Goal: Task Accomplishment & Management: Use online tool/utility

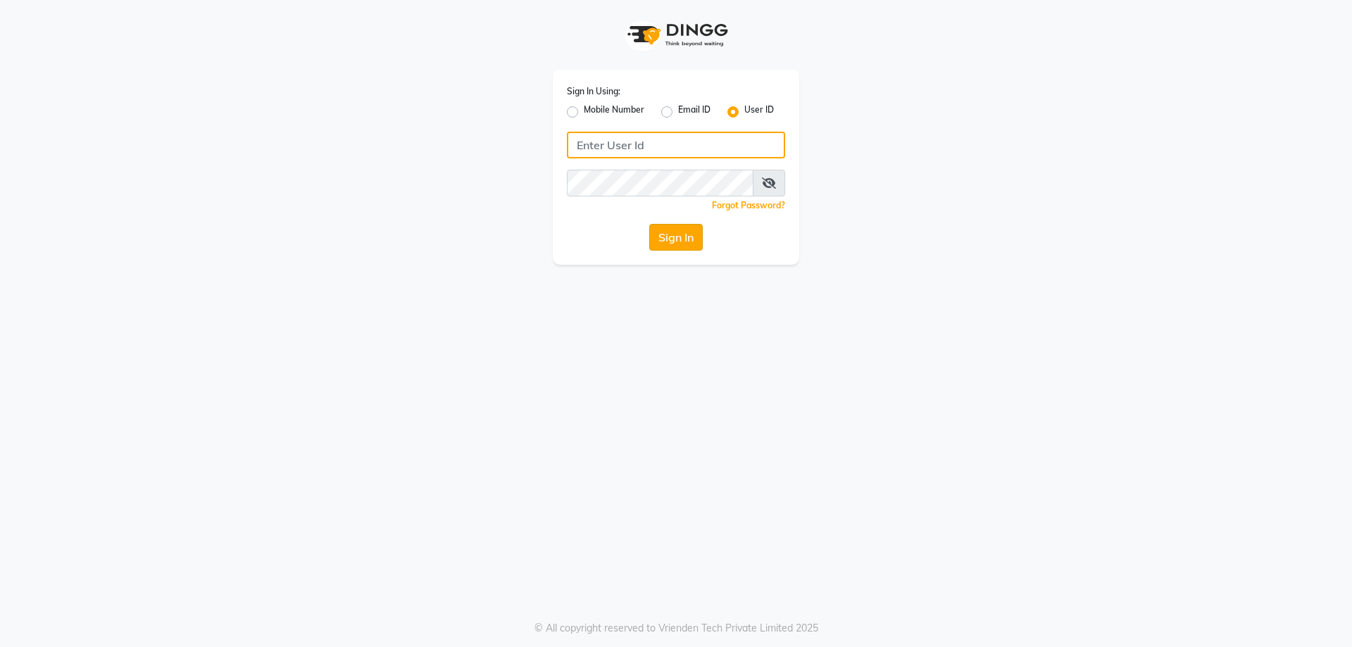
type input "[PERSON_NAME]@123"
click at [668, 244] on button "Sign In" at bounding box center [676, 237] width 54 height 27
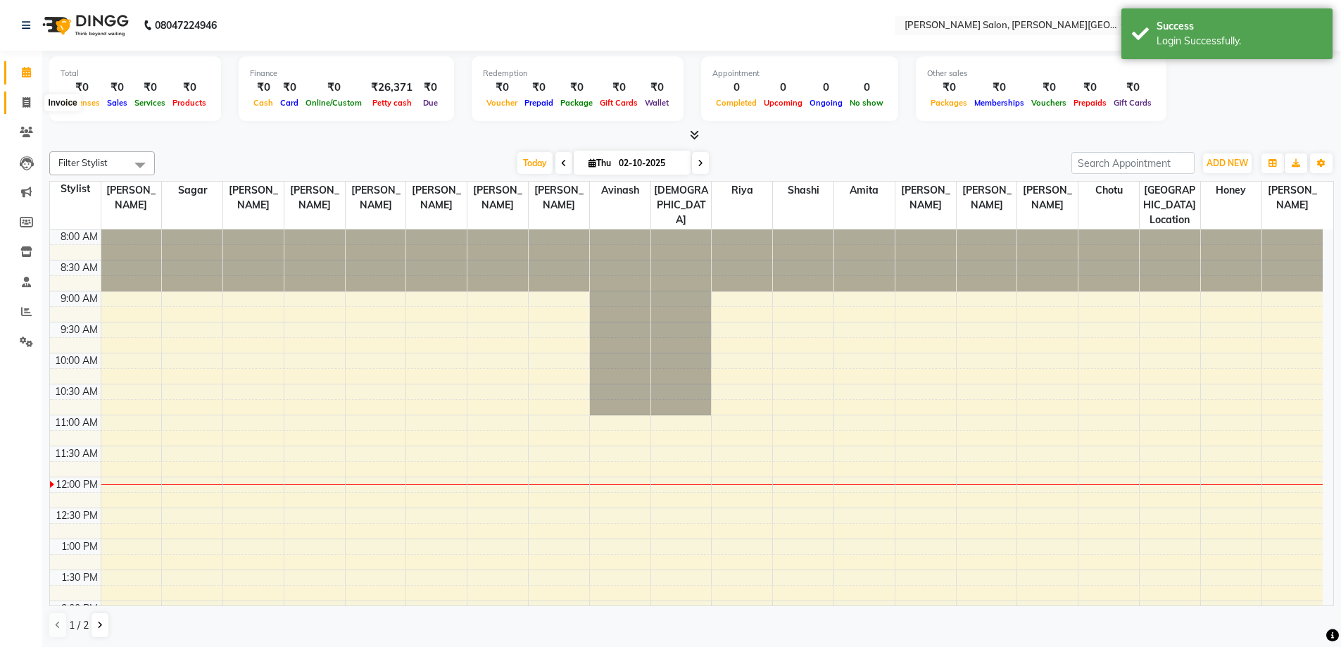
click at [29, 103] on icon at bounding box center [27, 102] width 8 height 11
select select "service"
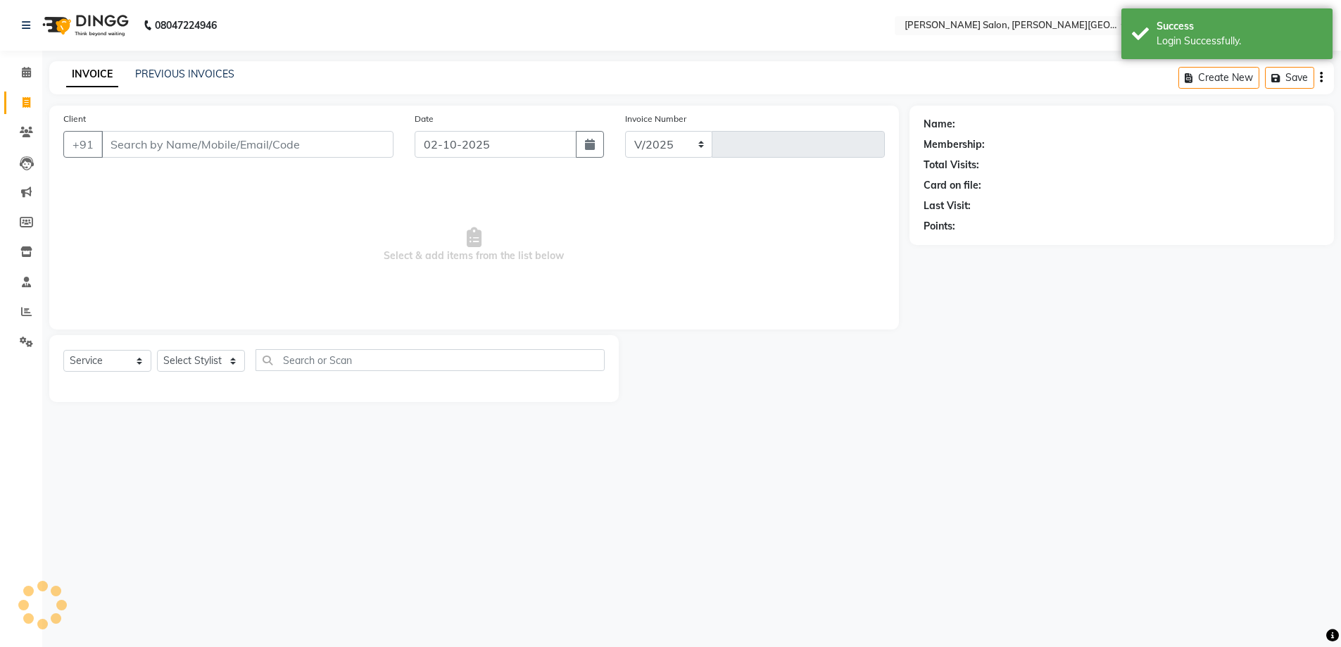
select select "4122"
type input "3200"
click at [190, 142] on input "Client" at bounding box center [248, 144] width 295 height 27
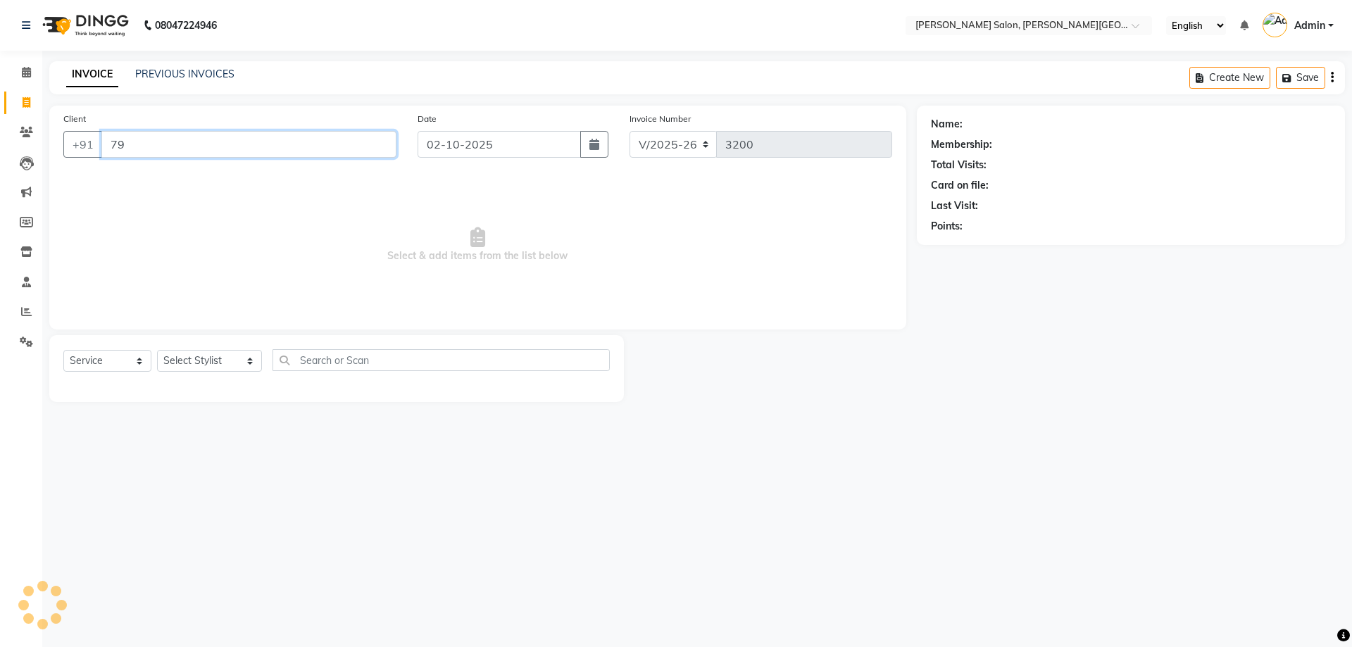
type input "7"
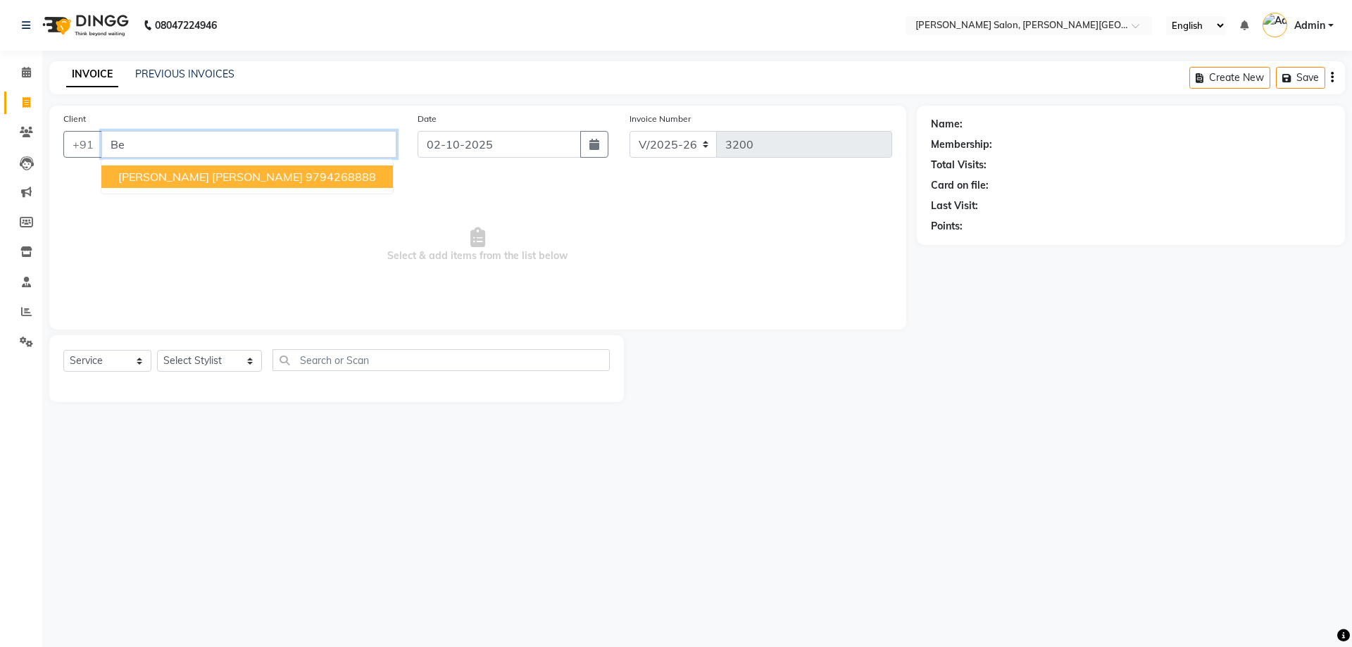
type input "B"
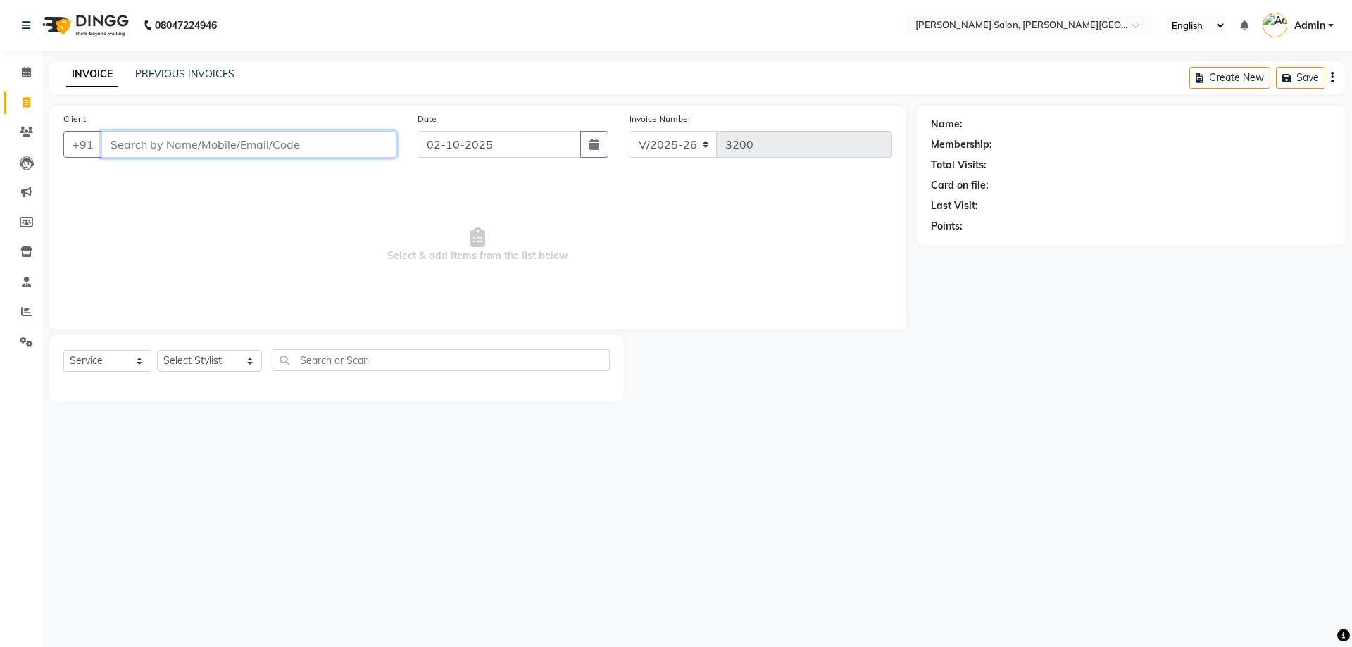
click at [177, 145] on input "Client" at bounding box center [248, 144] width 295 height 27
paste input "7906109064"
type input "7906109064"
click at [366, 153] on button "Add Client" at bounding box center [360, 144] width 73 height 27
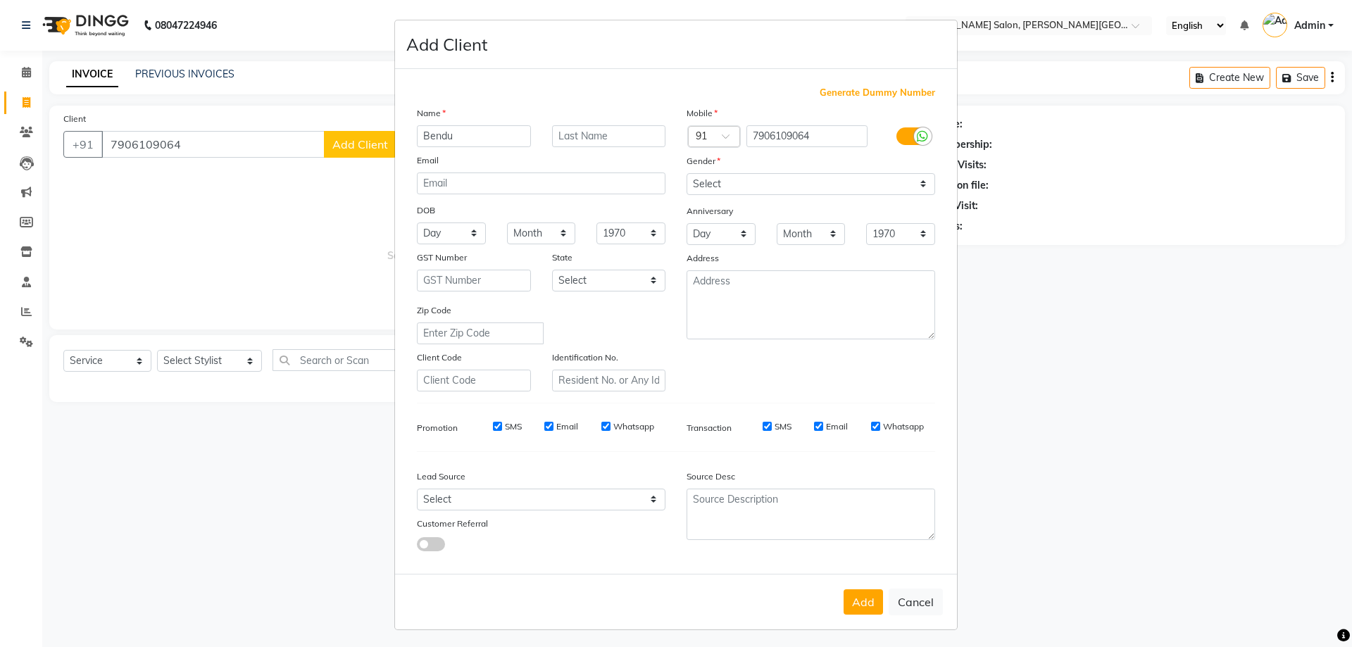
type input "Bendu"
click at [585, 132] on input "text" at bounding box center [609, 136] width 114 height 22
type input "[PERSON_NAME]"
click at [916, 184] on select "Select [DEMOGRAPHIC_DATA] [DEMOGRAPHIC_DATA] Other Prefer Not To Say" at bounding box center [810, 184] width 249 height 22
select select "[DEMOGRAPHIC_DATA]"
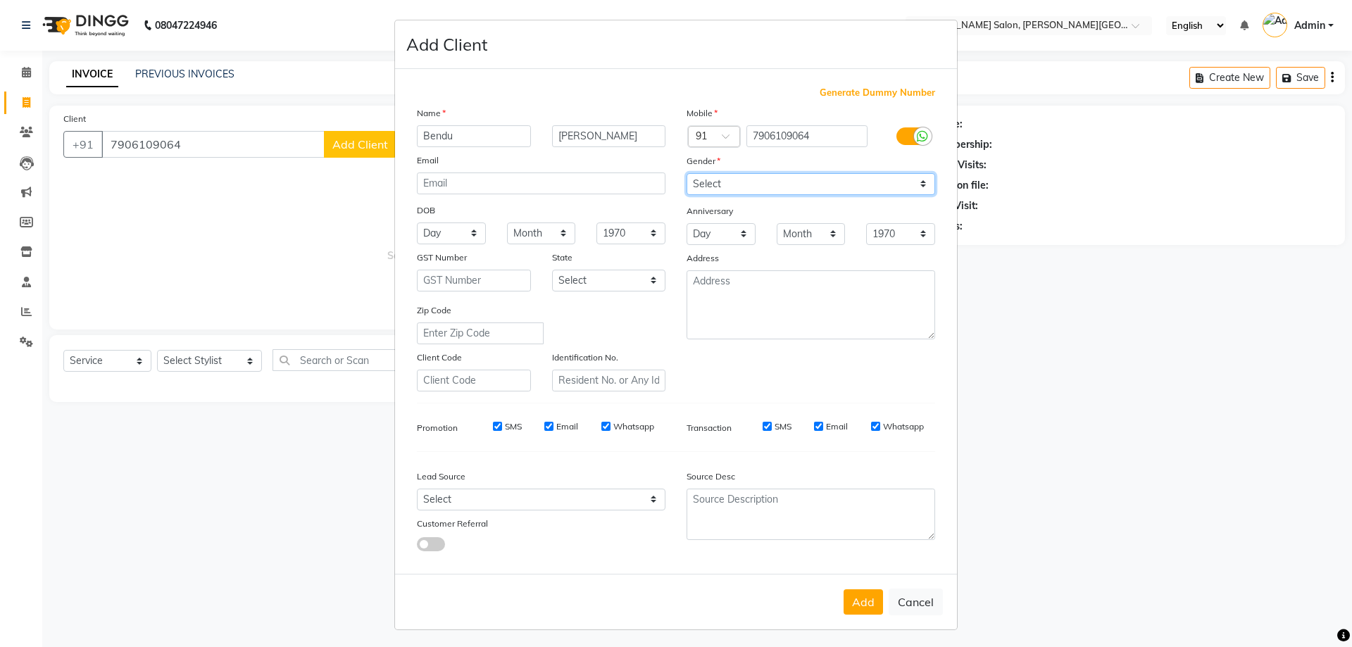
click at [686, 173] on select "Select [DEMOGRAPHIC_DATA] [DEMOGRAPHIC_DATA] Other Prefer Not To Say" at bounding box center [810, 184] width 249 height 22
click at [847, 601] on button "Add" at bounding box center [862, 601] width 39 height 25
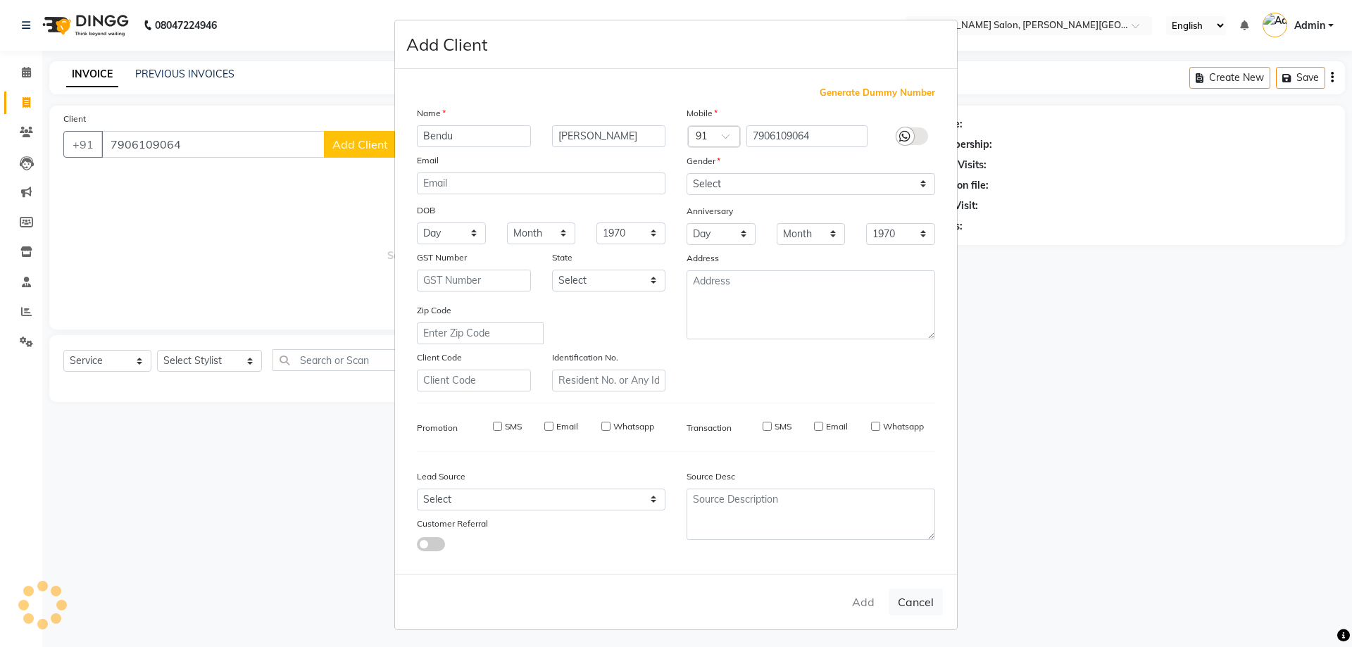
select select
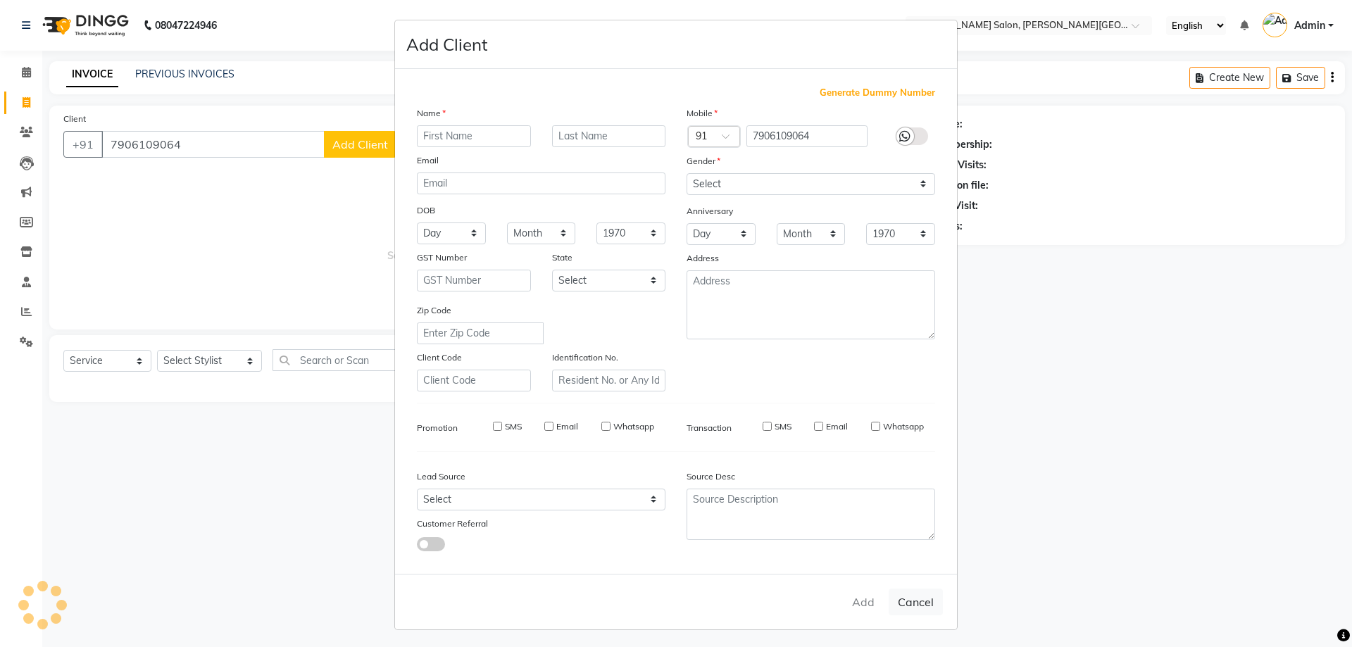
select select
checkbox input "false"
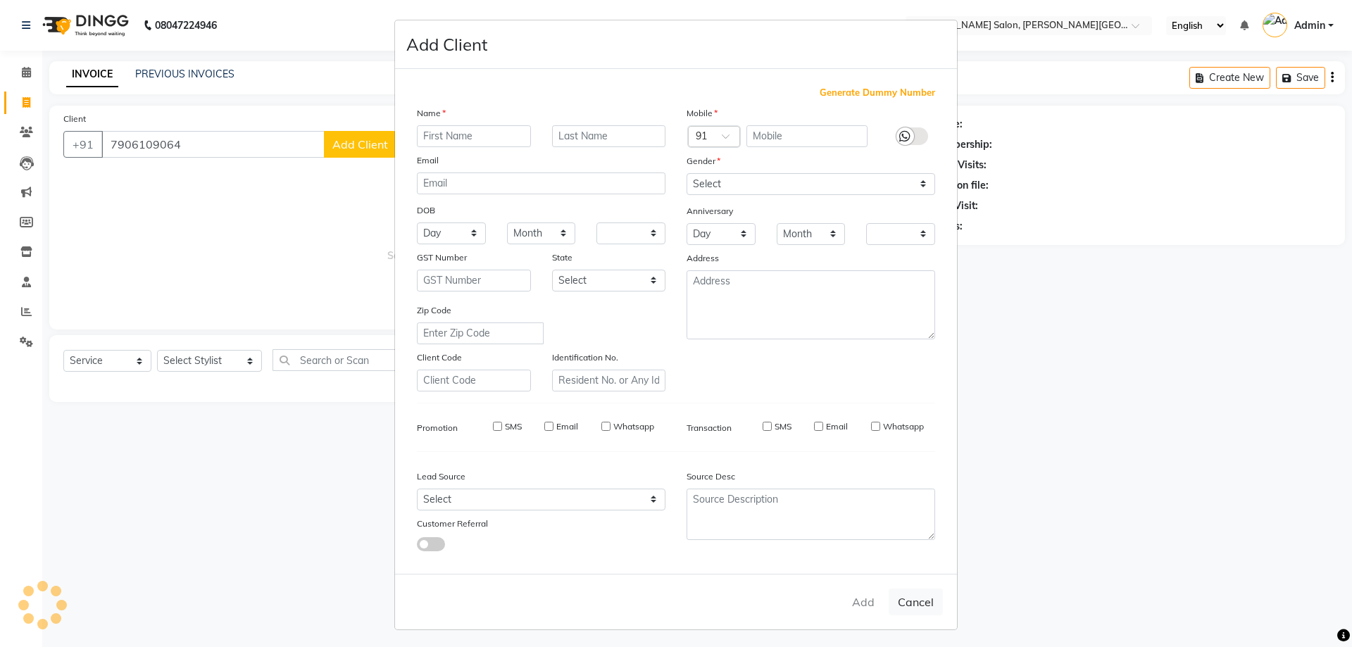
checkbox input "false"
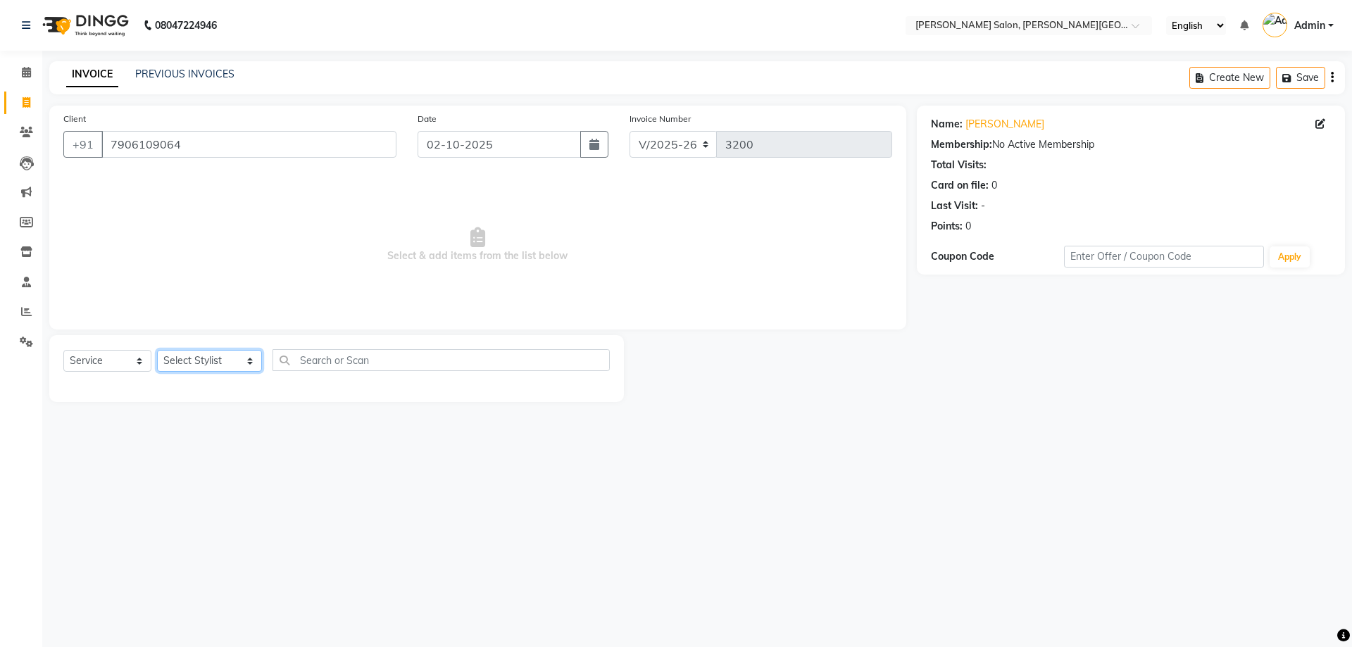
click at [232, 363] on select "Select Stylist [PERSON_NAME] [PERSON_NAME] [PERSON_NAME] [PERSON_NAME] [PERSON_…" at bounding box center [209, 361] width 105 height 22
select select "53788"
click at [157, 350] on select "Select Stylist [PERSON_NAME] [PERSON_NAME] [PERSON_NAME] [PERSON_NAME] [PERSON_…" at bounding box center [209, 361] width 105 height 22
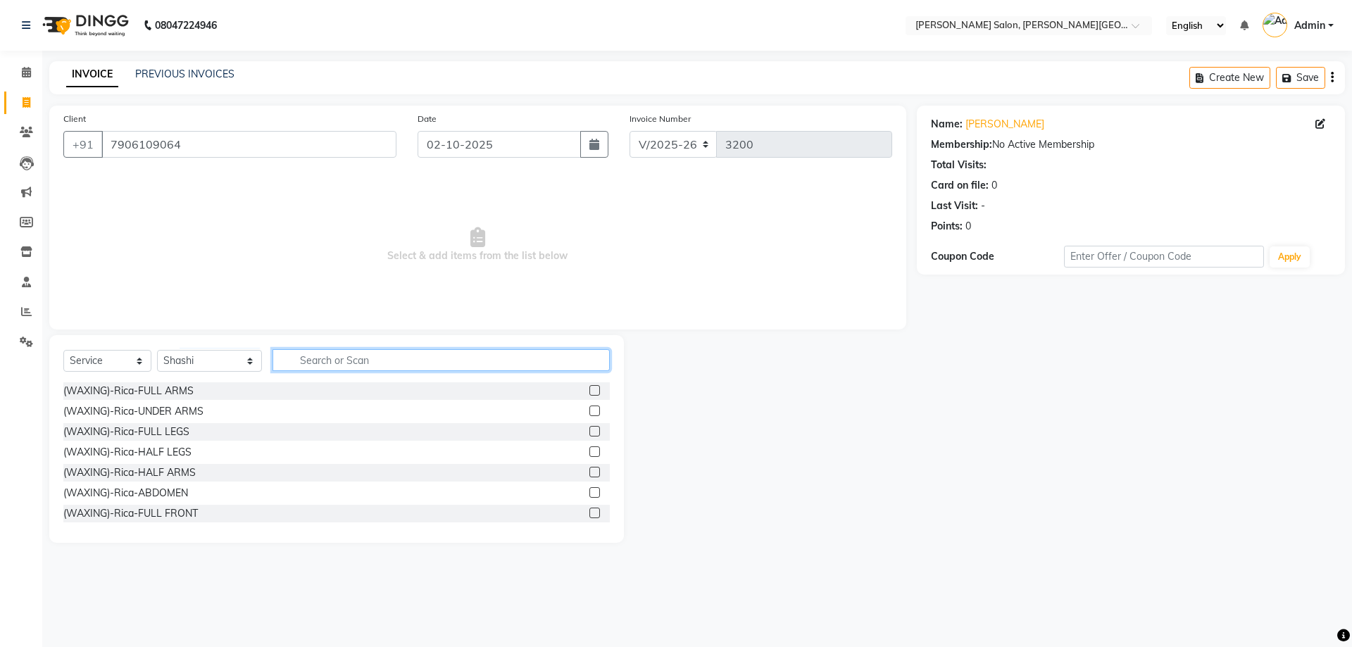
click at [318, 361] on input "text" at bounding box center [441, 360] width 338 height 22
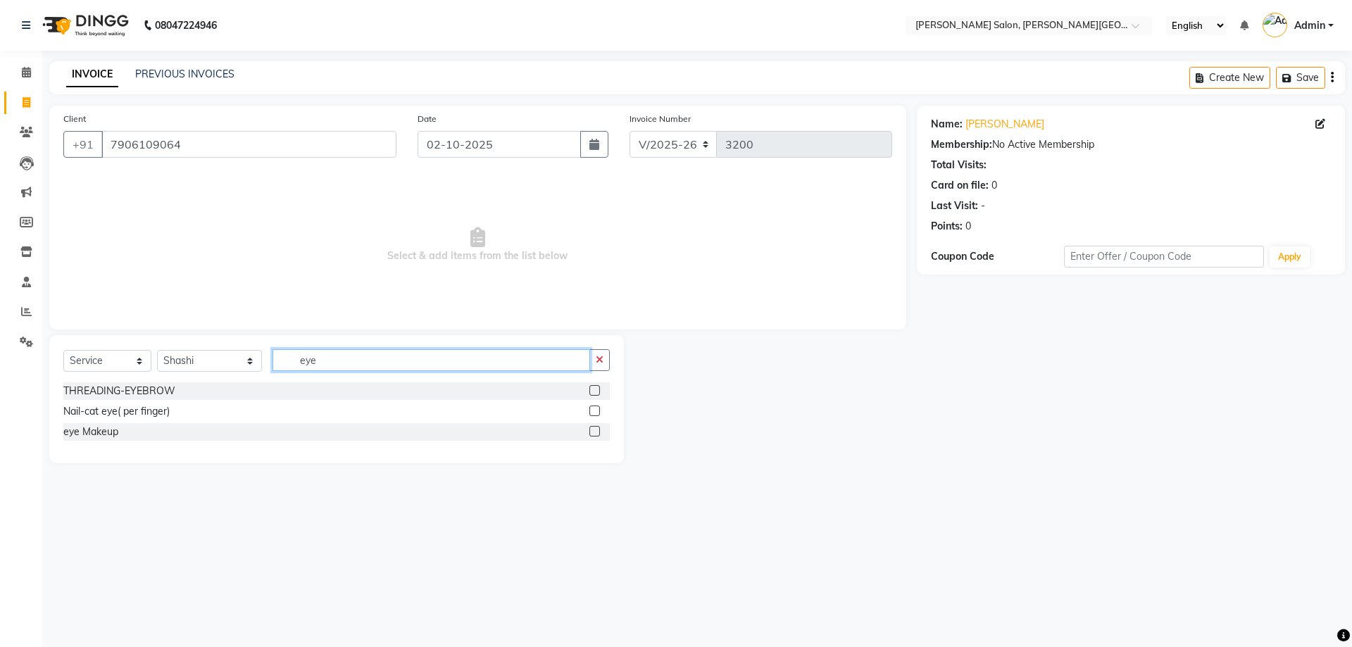
type input "eye"
click at [593, 389] on label at bounding box center [594, 390] width 11 height 11
click at [593, 389] on input "checkbox" at bounding box center [593, 390] width 9 height 9
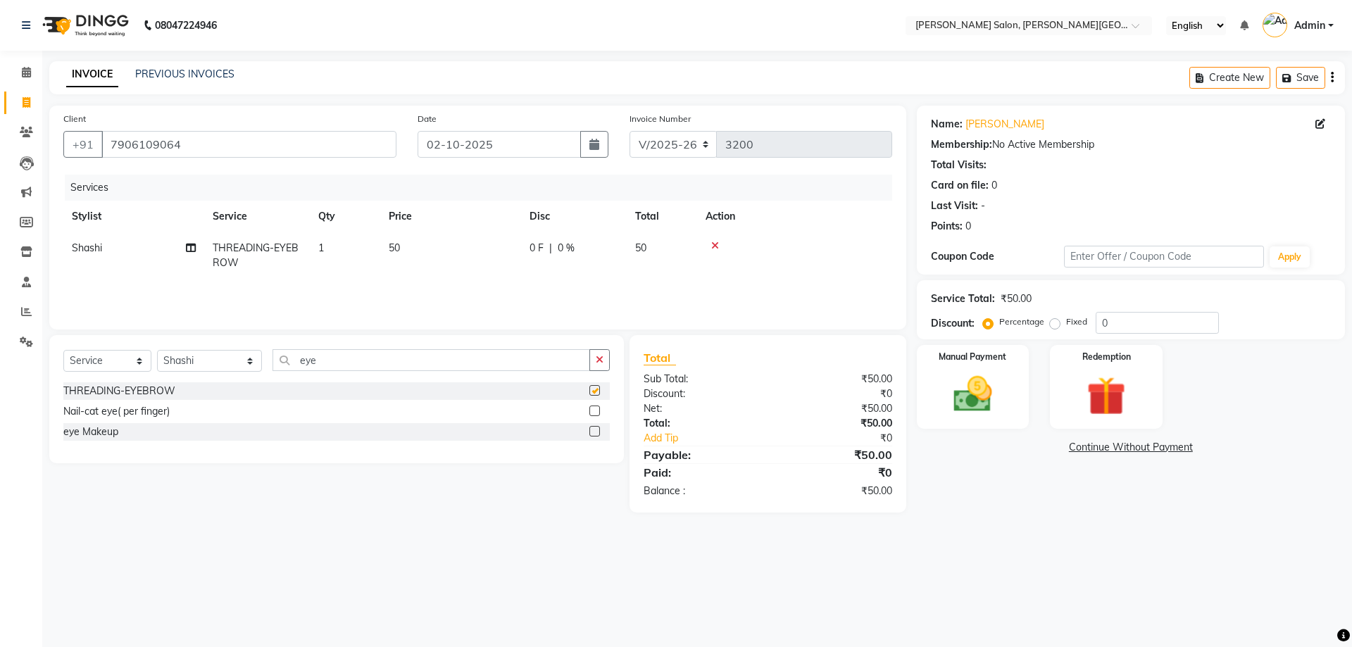
checkbox input "false"
click at [961, 400] on img at bounding box center [972, 394] width 65 height 46
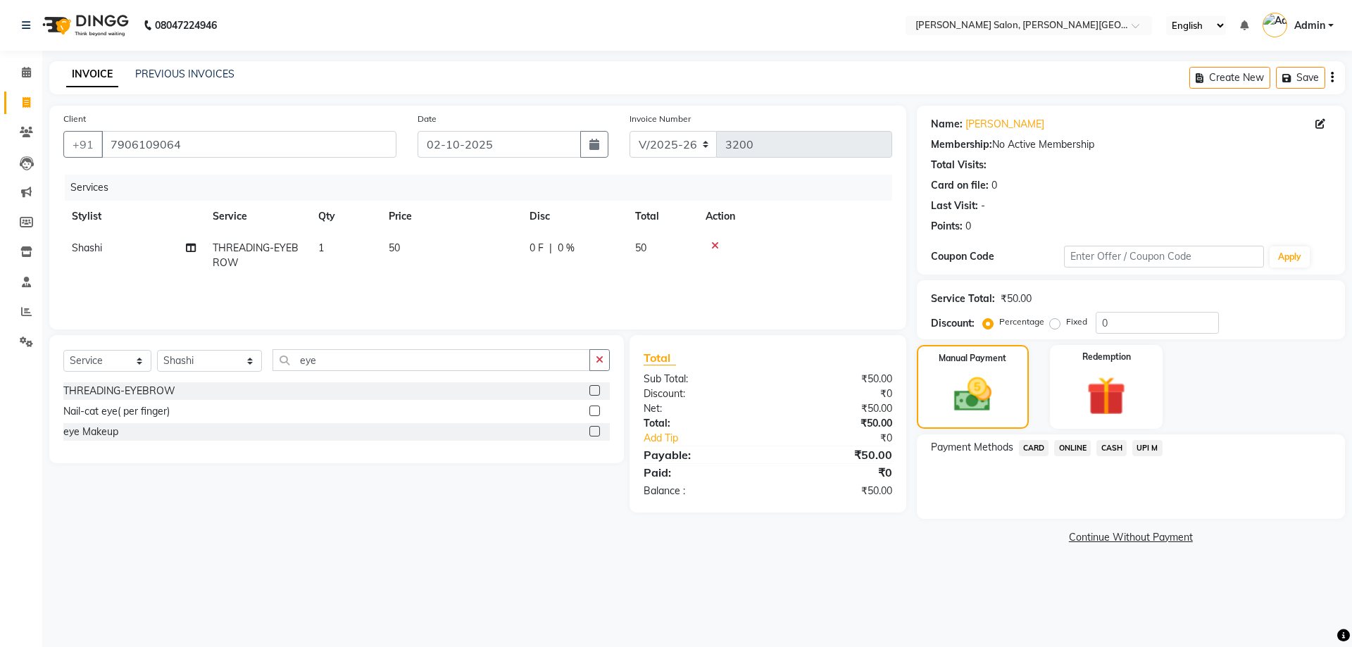
click at [1110, 448] on span "CASH" at bounding box center [1111, 448] width 30 height 16
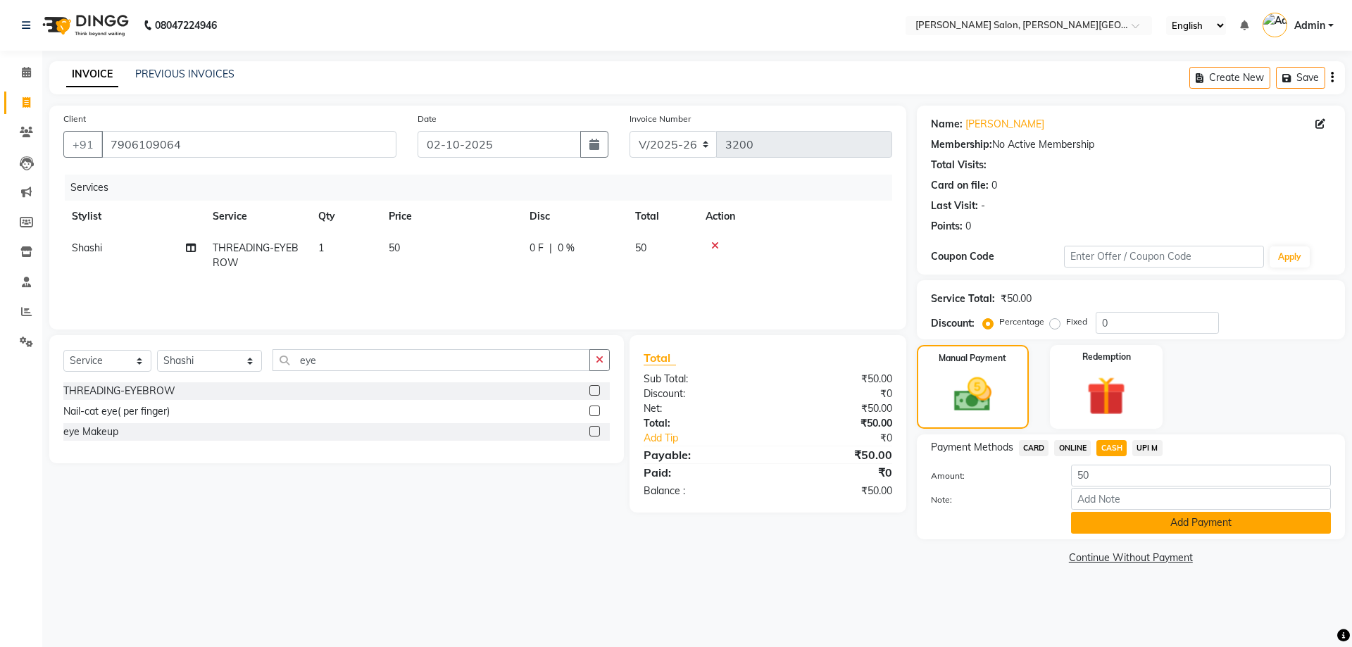
click at [1154, 519] on button "Add Payment" at bounding box center [1201, 523] width 260 height 22
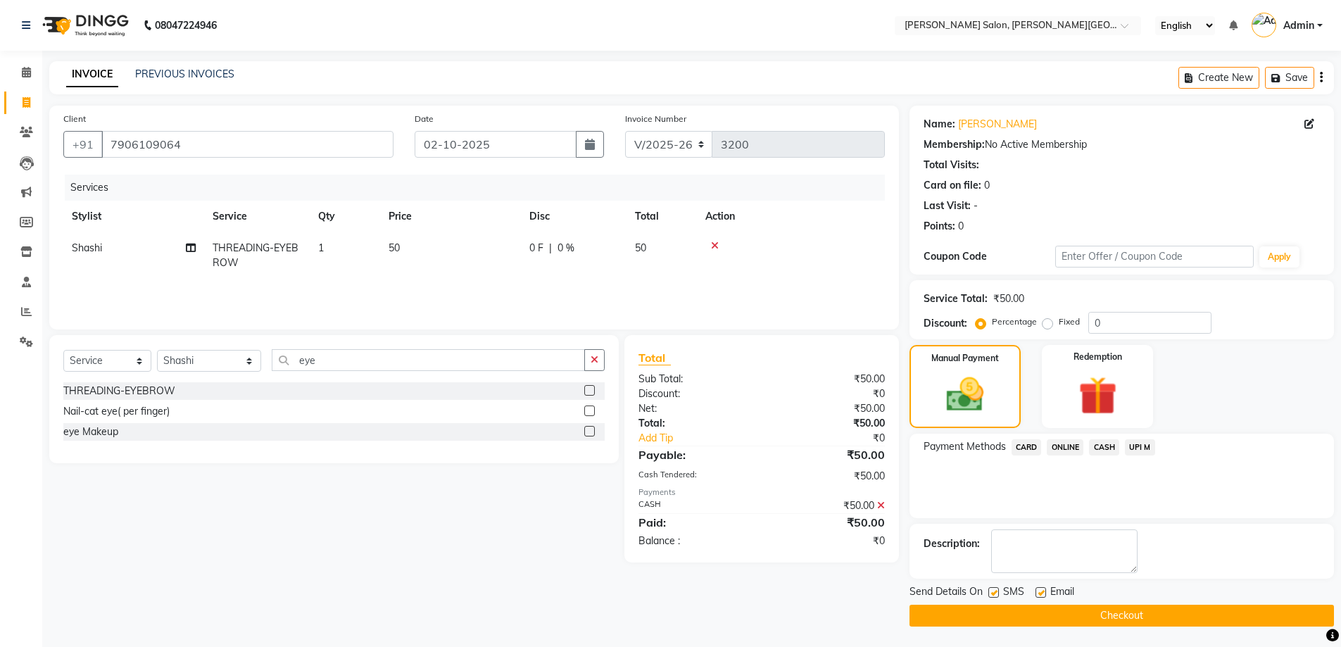
click at [1105, 615] on button "Checkout" at bounding box center [1122, 616] width 425 height 22
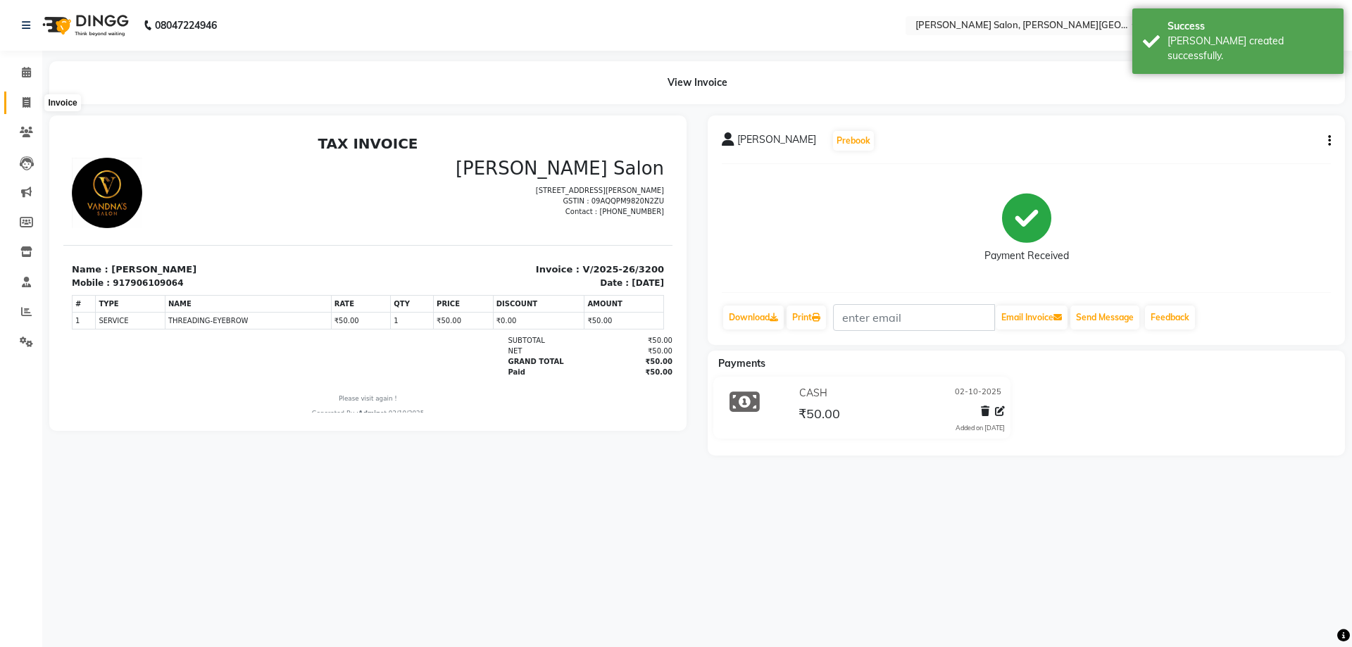
click at [27, 101] on icon at bounding box center [27, 102] width 8 height 11
select select "service"
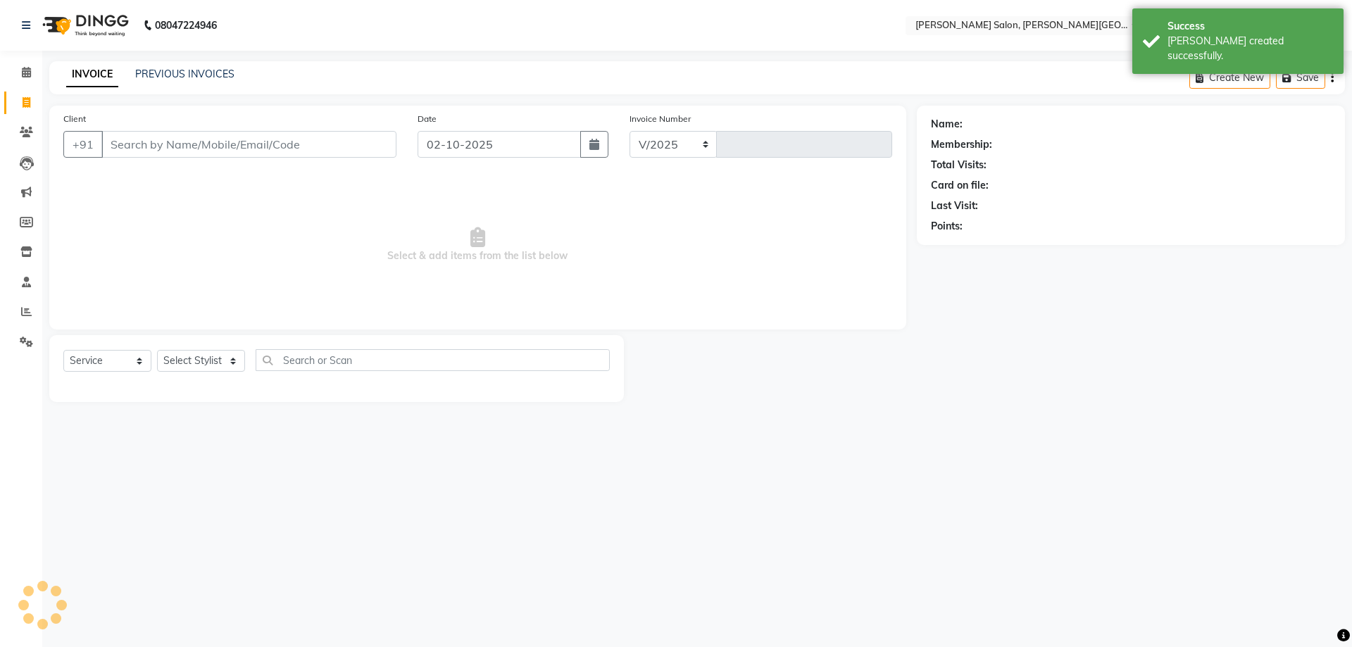
select select "4122"
type input "3201"
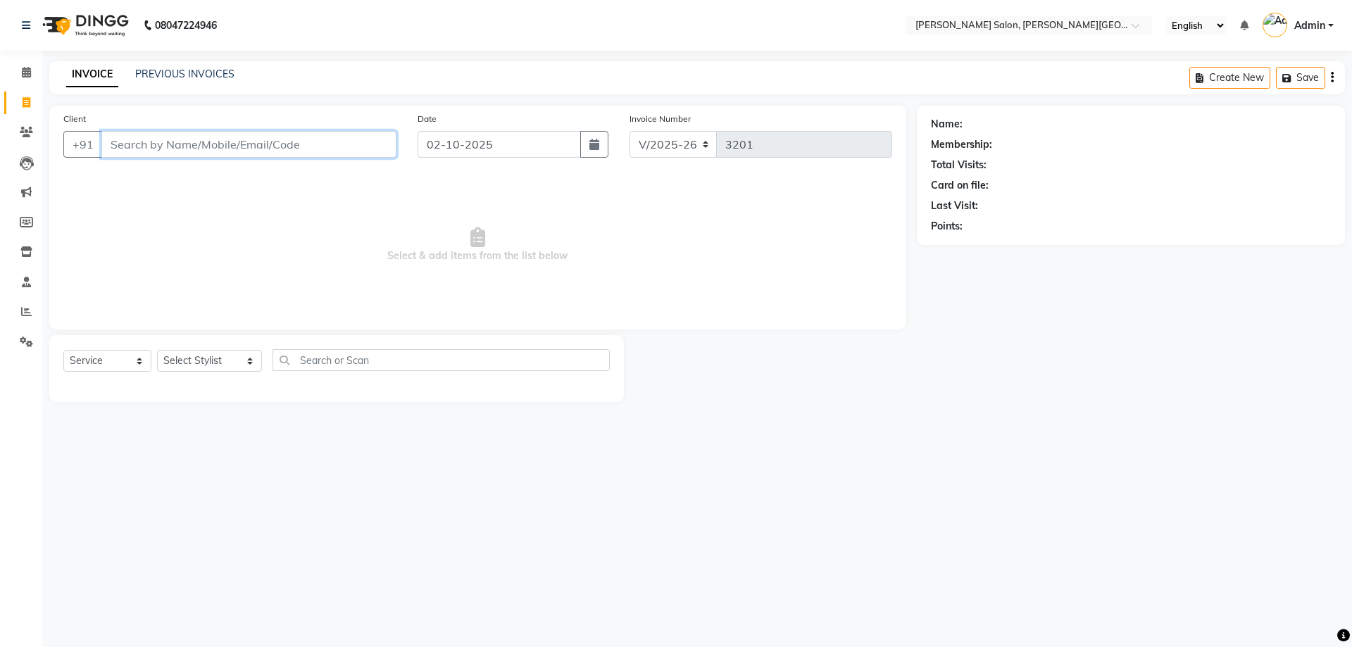
click at [151, 147] on input "Client" at bounding box center [248, 144] width 295 height 27
paste input "7800111110"
type input "7800111110"
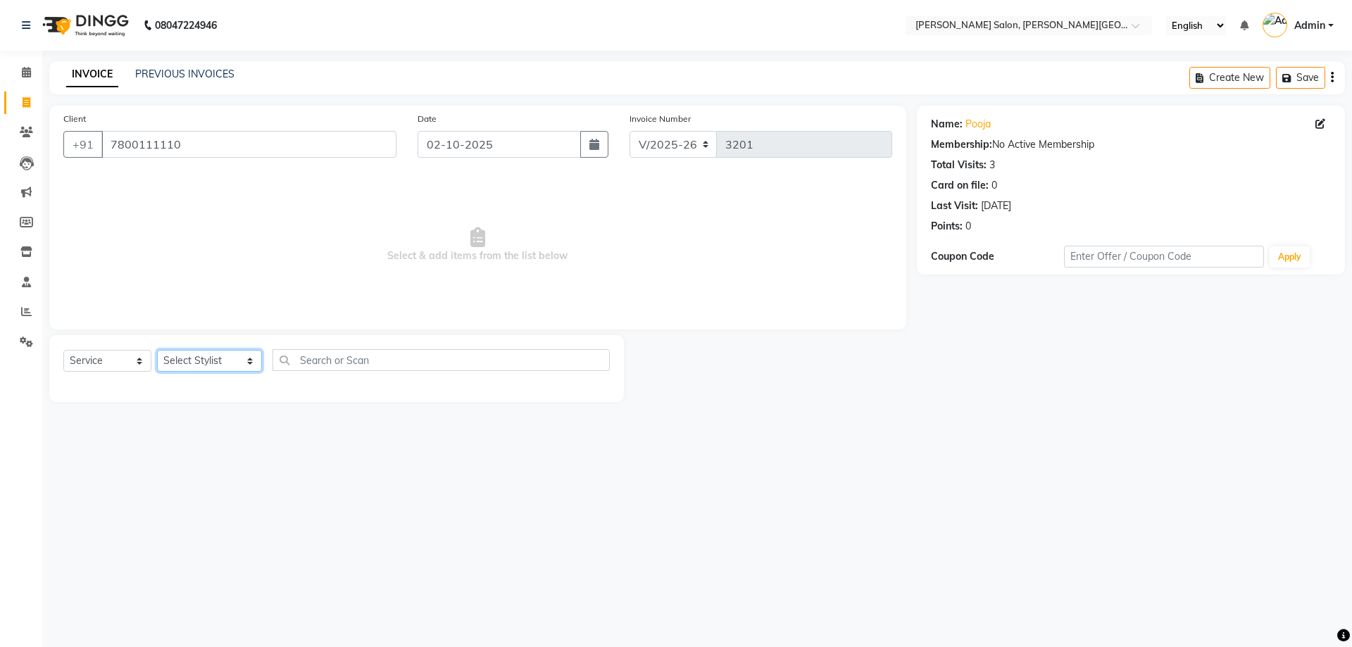
click at [233, 365] on select "Select Stylist [PERSON_NAME] [PERSON_NAME] [PERSON_NAME] [PERSON_NAME] [PERSON_…" at bounding box center [209, 361] width 105 height 22
select select "41278"
click at [157, 350] on select "Select Stylist [PERSON_NAME] [PERSON_NAME] [PERSON_NAME] [PERSON_NAME] [PERSON_…" at bounding box center [209, 361] width 105 height 22
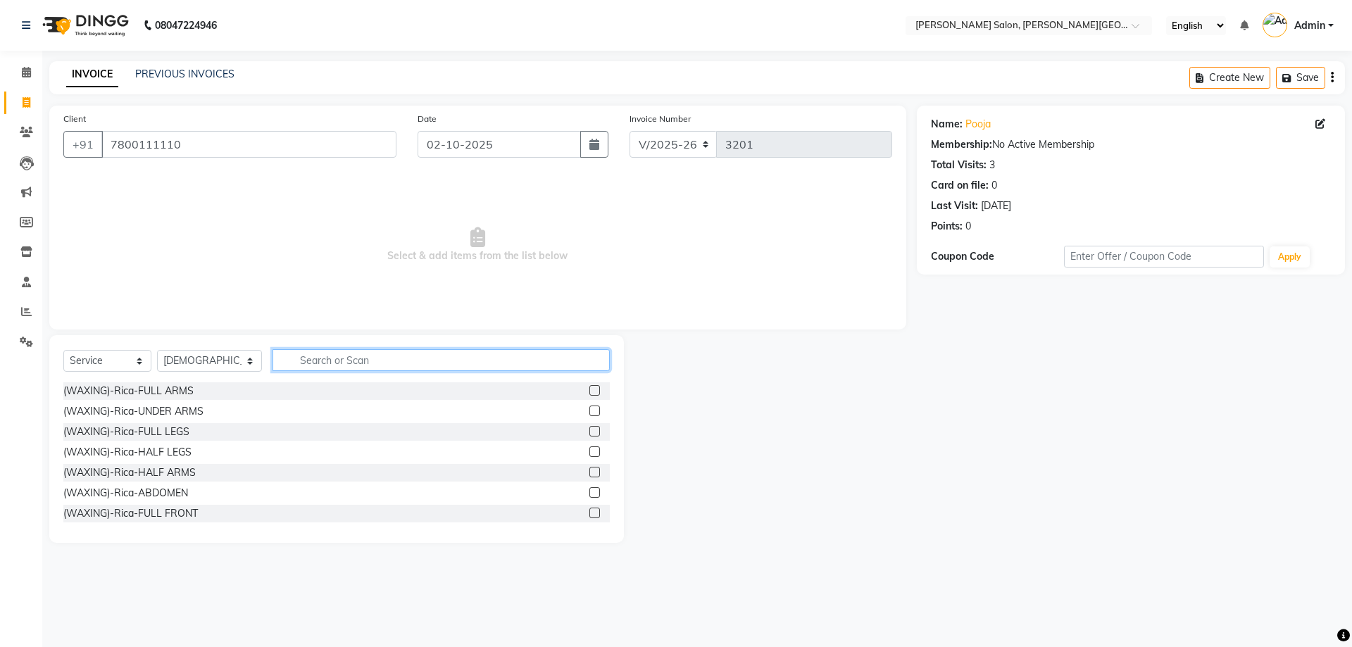
click at [290, 363] on input "text" at bounding box center [441, 360] width 338 height 22
type input "beard"
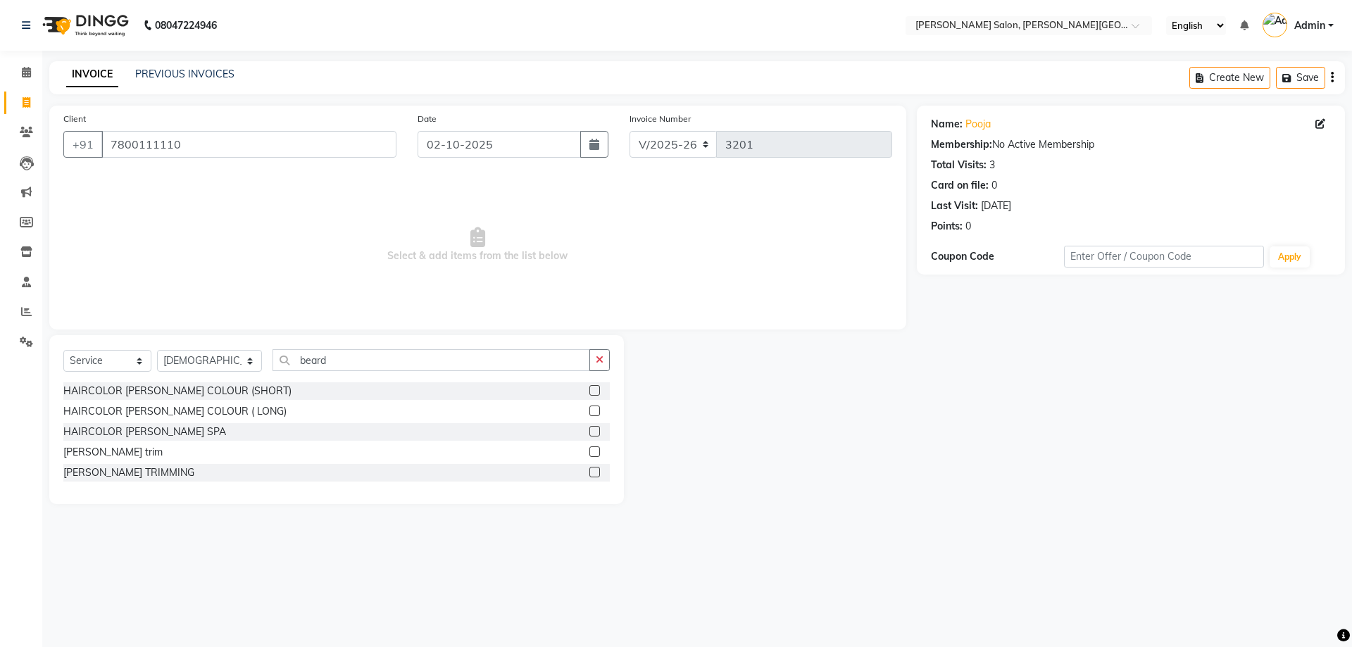
click at [597, 453] on label at bounding box center [594, 451] width 11 height 11
click at [597, 453] on input "checkbox" at bounding box center [593, 452] width 9 height 9
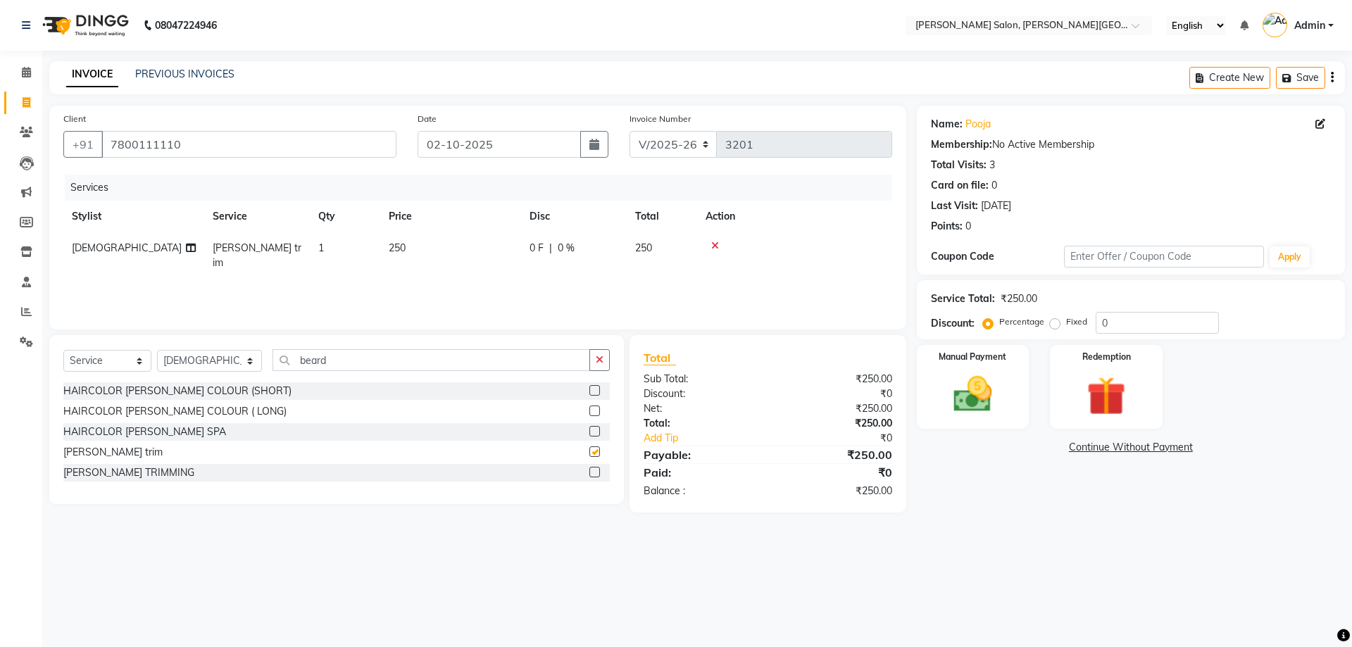
checkbox input "false"
drag, startPoint x: 1141, startPoint y: 323, endPoint x: 1034, endPoint y: 325, distance: 107.0
click at [1034, 325] on div "Percentage Fixed 0" at bounding box center [1102, 323] width 233 height 22
type input "20"
click at [321, 358] on input "beard" at bounding box center [431, 360] width 318 height 22
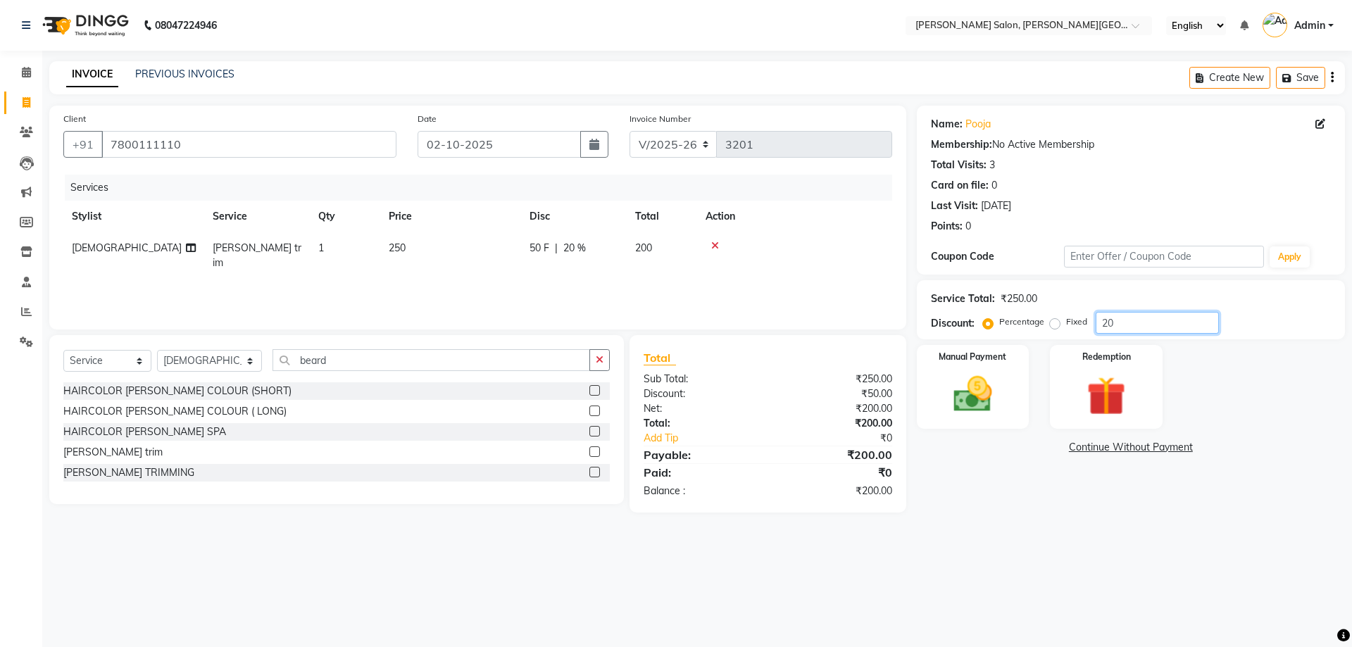
drag, startPoint x: 1128, startPoint y: 321, endPoint x: 1074, endPoint y: 323, distance: 53.5
click at [1074, 323] on div "Percentage Fixed 20" at bounding box center [1102, 323] width 233 height 22
click at [1134, 448] on link "Continue Without Payment" at bounding box center [1130, 447] width 422 height 15
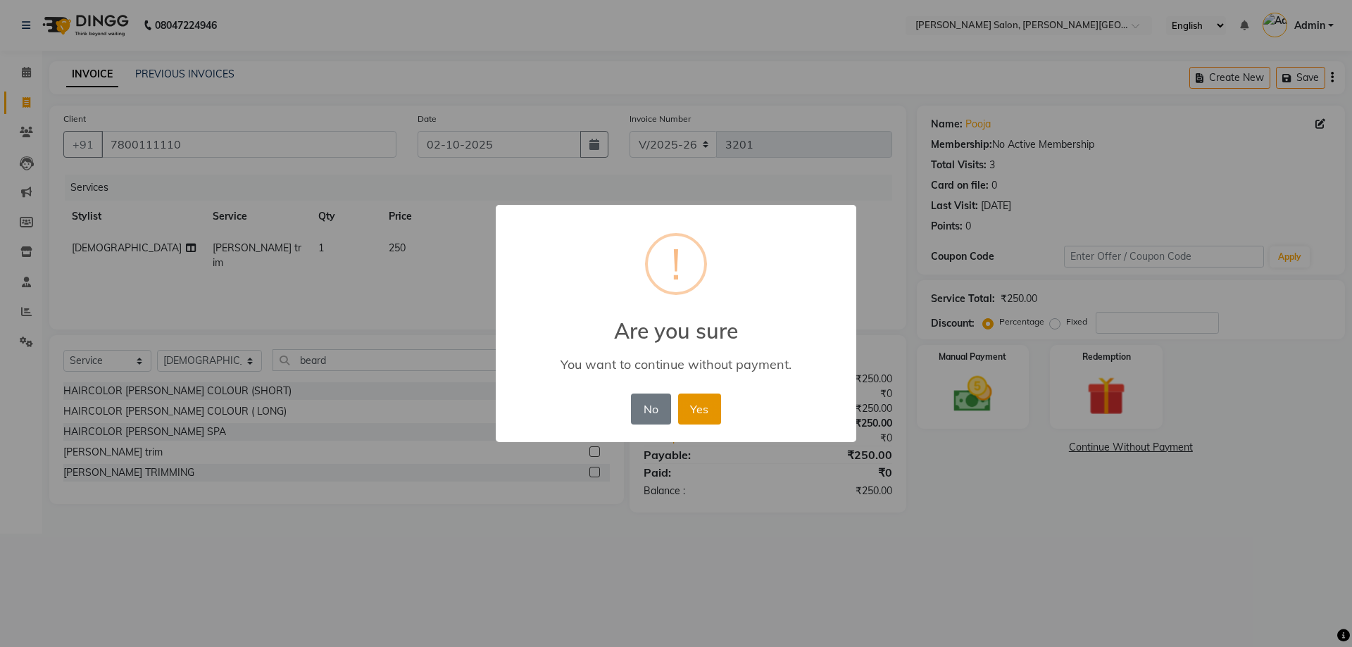
click at [704, 408] on button "Yes" at bounding box center [699, 409] width 43 height 31
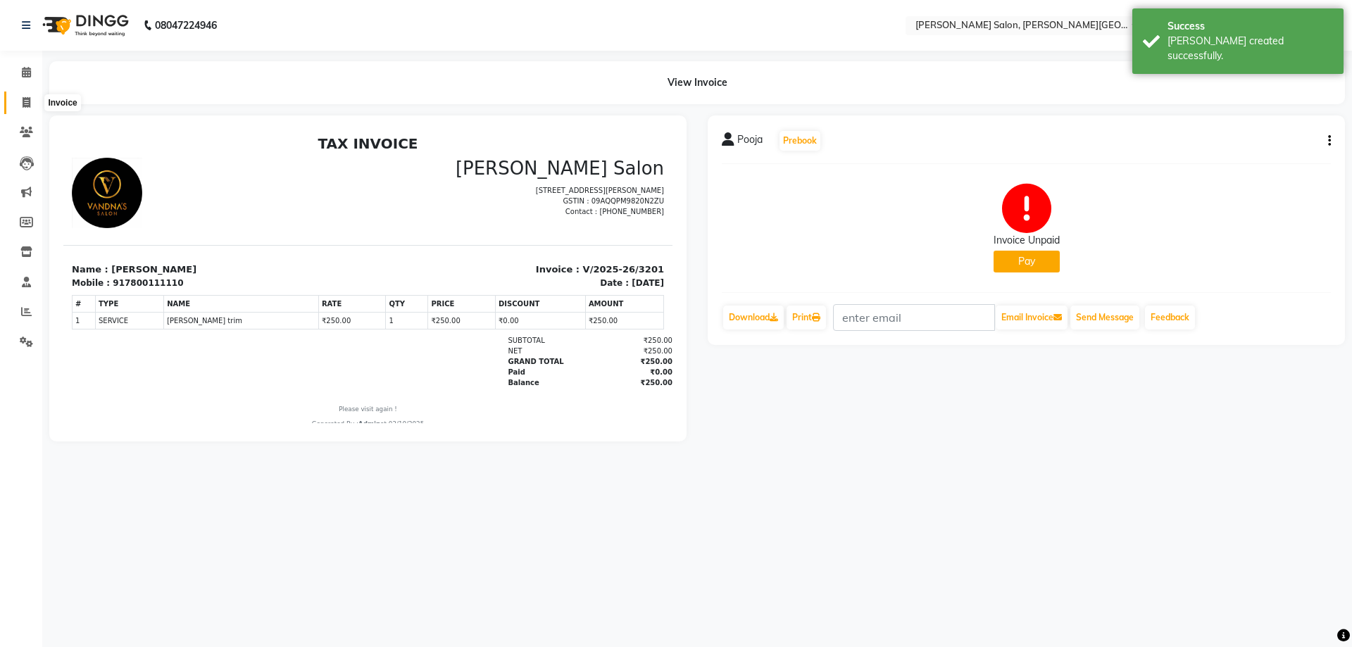
click at [27, 108] on span at bounding box center [26, 103] width 25 height 16
select select "service"
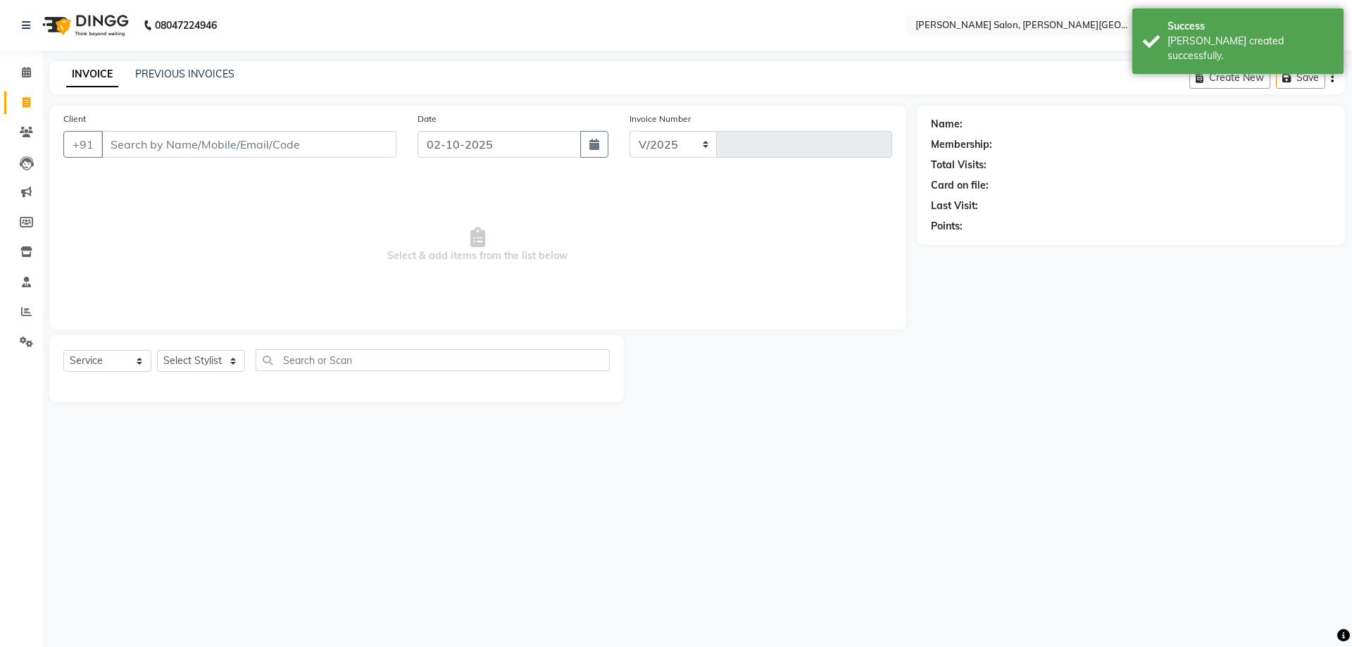
select select "4122"
type input "3202"
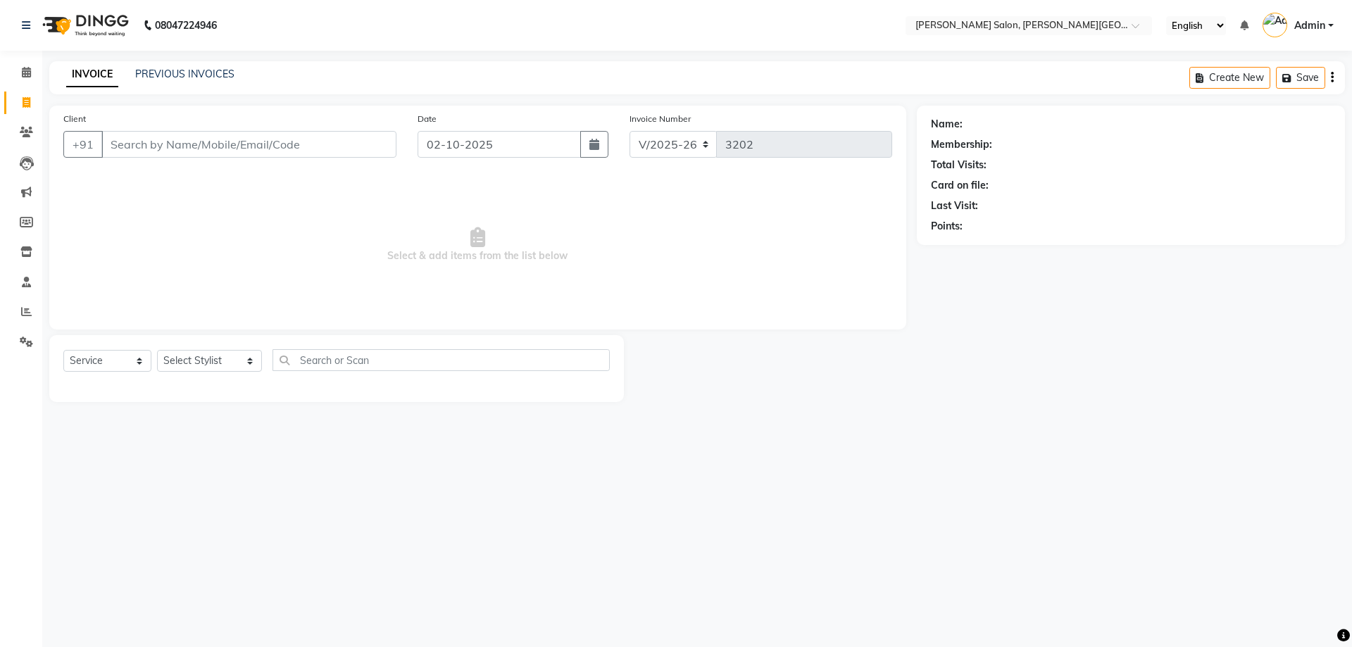
click at [208, 144] on input "Client" at bounding box center [248, 144] width 295 height 27
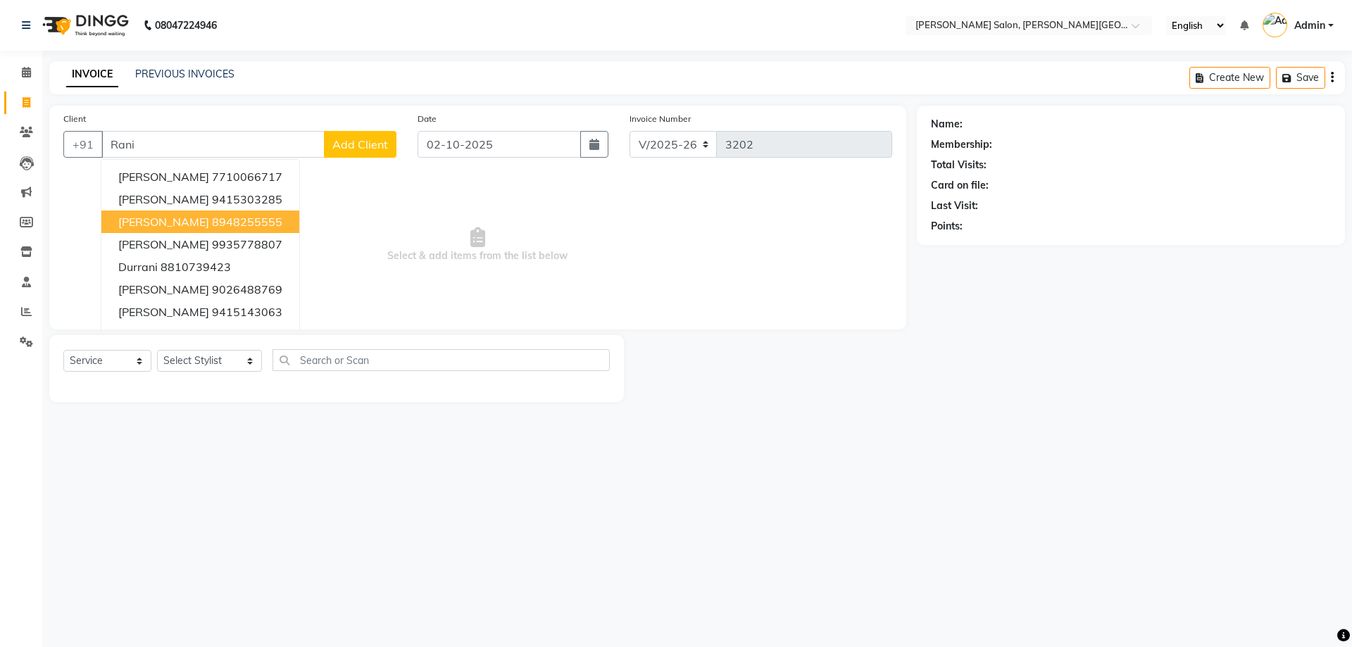
click at [221, 218] on ngb-highlight "8948255555" at bounding box center [247, 222] width 70 height 14
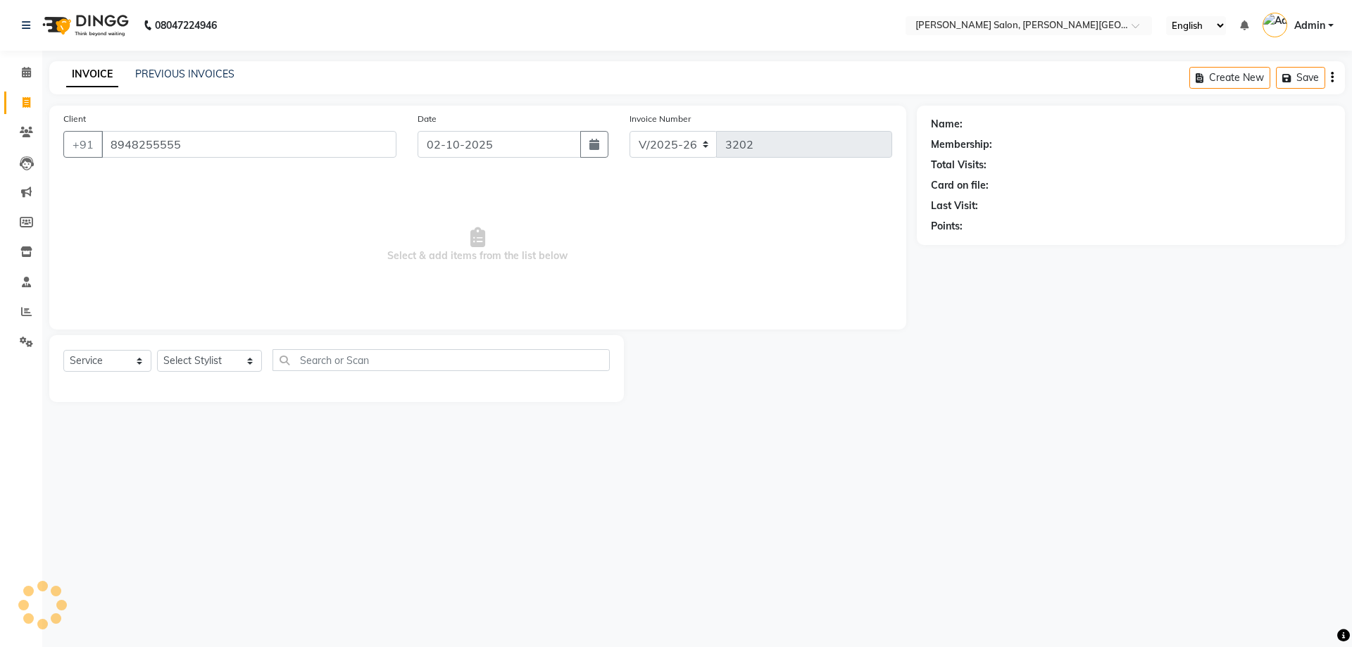
type input "8948255555"
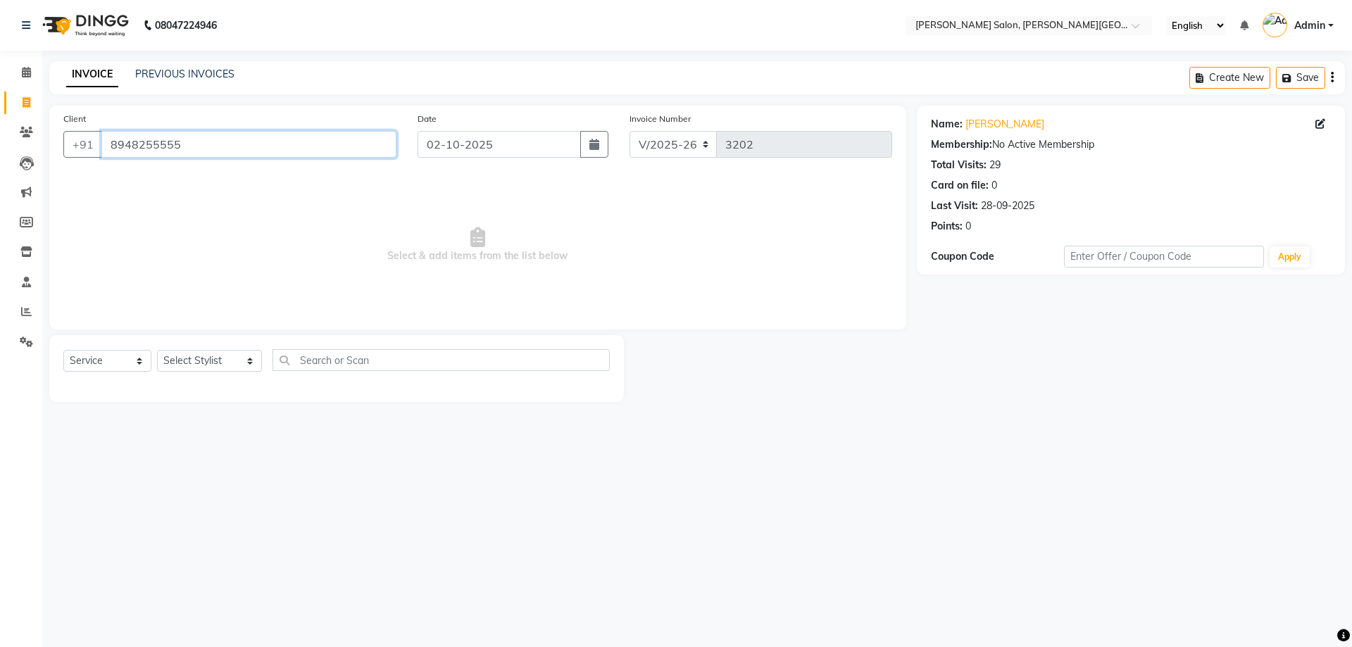
drag, startPoint x: 107, startPoint y: 138, endPoint x: 191, endPoint y: 144, distance: 84.7
click at [191, 144] on input "8948255555" at bounding box center [248, 144] width 295 height 27
